Goal: Find specific page/section: Find specific page/section

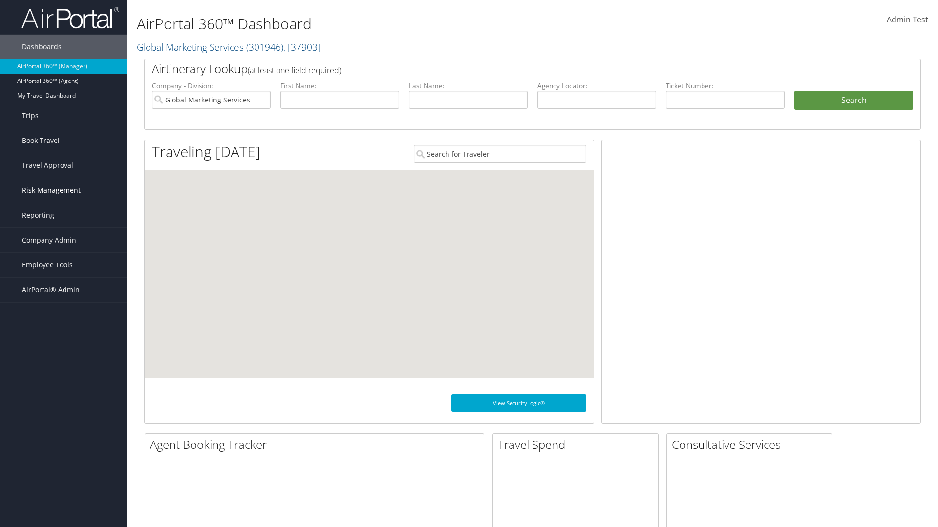
click at [63, 190] on span "Risk Management" at bounding box center [51, 190] width 59 height 24
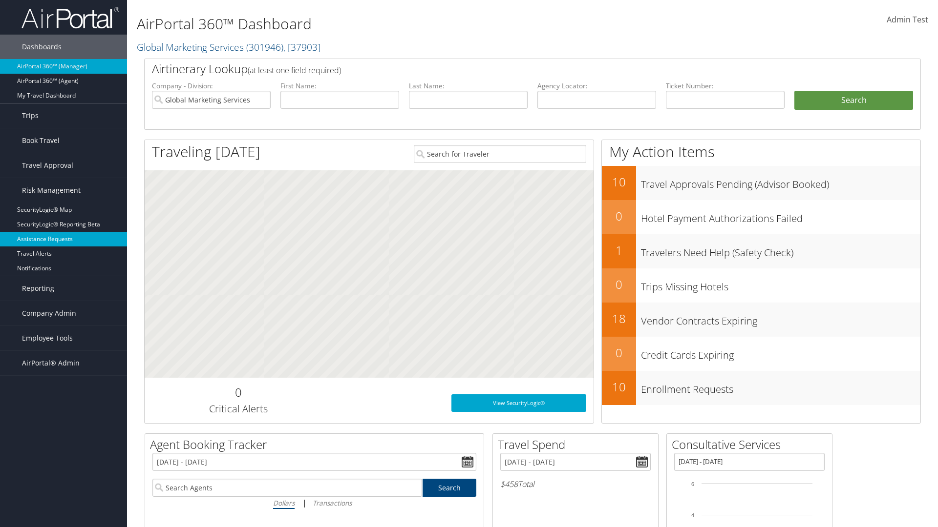
click at [63, 239] on link "Assistance Requests" at bounding box center [63, 239] width 127 height 15
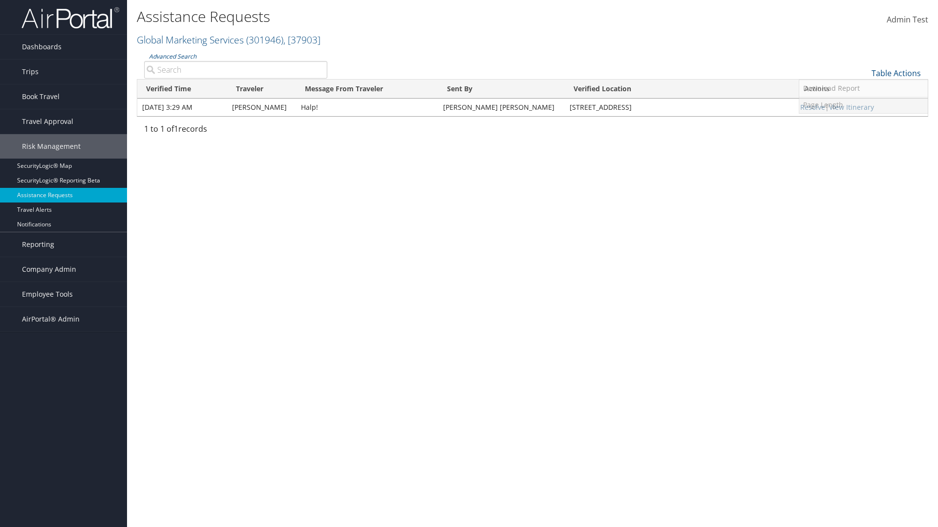
click at [863, 104] on link "Page Length" at bounding box center [863, 105] width 128 height 17
